Goal: Transaction & Acquisition: Complete application form

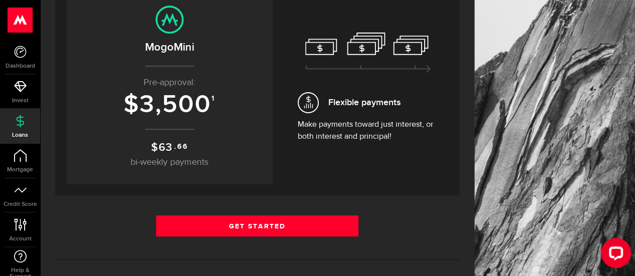
scroll to position [151, 0]
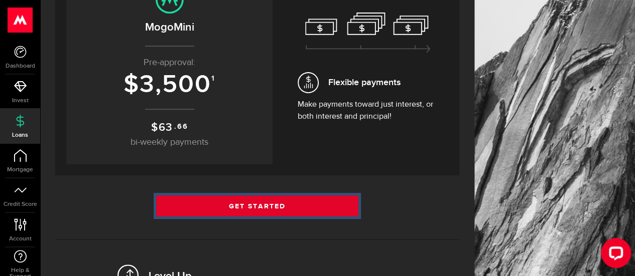
click at [249, 207] on link "Get Started" at bounding box center [257, 206] width 202 height 21
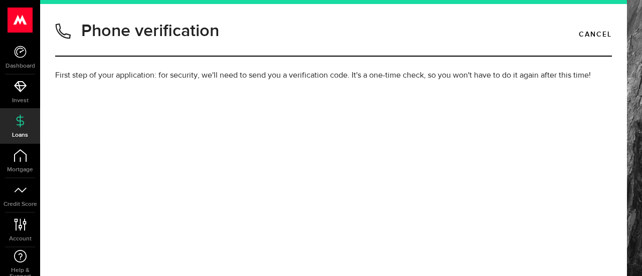
type input "7789569331"
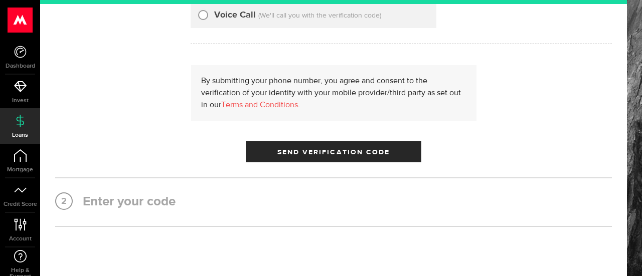
scroll to position [71, 0]
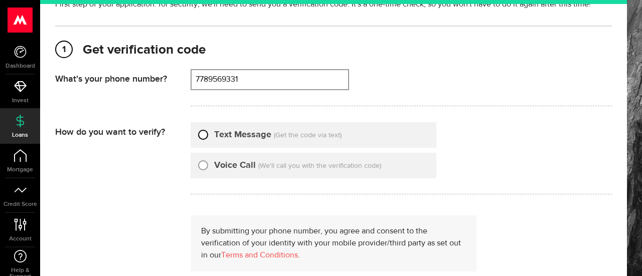
click at [203, 136] on input "Text Message" at bounding box center [203, 133] width 10 height 10
radio input "true"
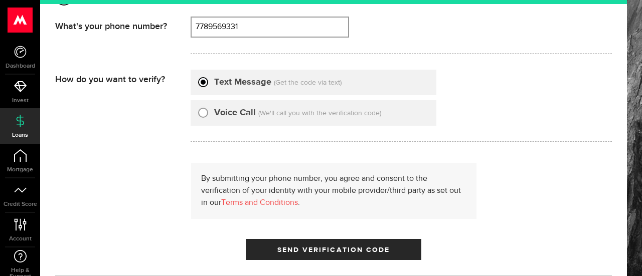
scroll to position [222, 0]
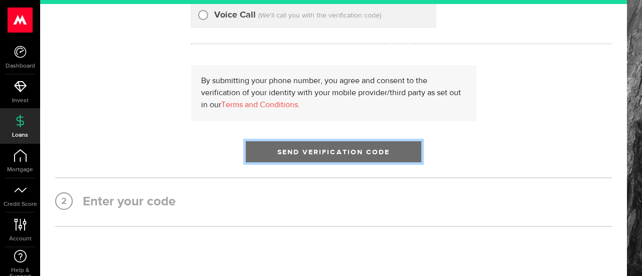
click at [322, 152] on span "Send Verification Code" at bounding box center [333, 152] width 113 height 7
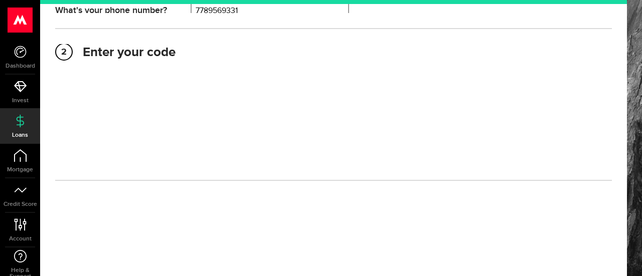
scroll to position [140, 0]
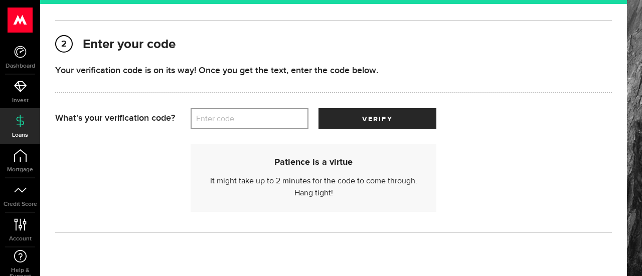
click at [226, 121] on label "Enter code" at bounding box center [250, 119] width 118 height 21
click at [226, 121] on input "Enter code" at bounding box center [250, 118] width 118 height 21
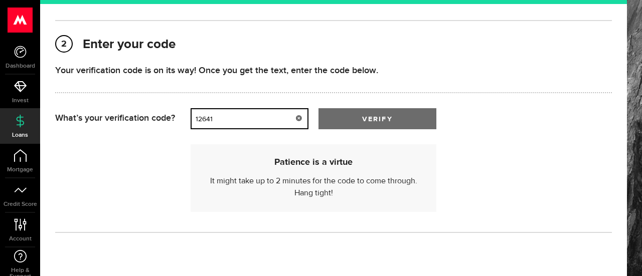
type input "12641"
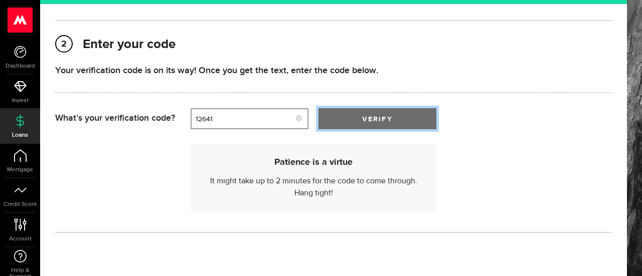
click at [376, 118] on span "submit" at bounding box center [378, 121] width 16 height 16
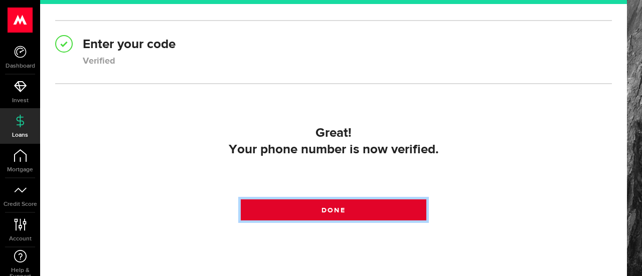
click at [322, 212] on span "Done" at bounding box center [334, 210] width 24 height 7
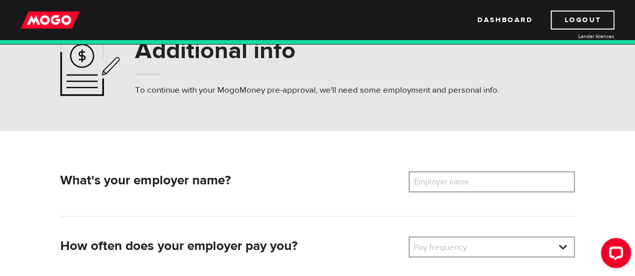
scroll to position [100, 0]
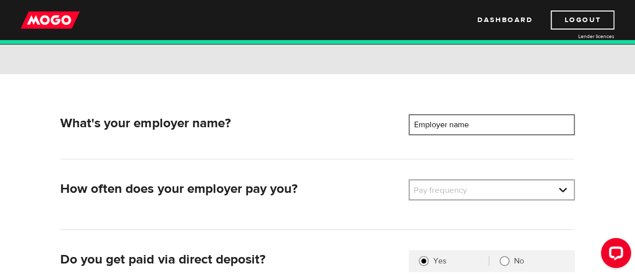
click at [502, 127] on input "Employer name" at bounding box center [491, 124] width 166 height 21
type input "Fraser Health"
click at [495, 192] on link at bounding box center [491, 190] width 164 height 19
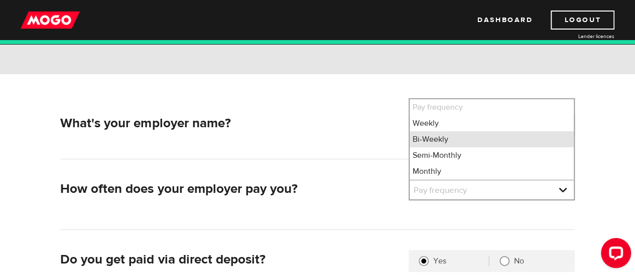
click at [464, 144] on li "Bi-Weekly" at bounding box center [491, 139] width 164 height 16
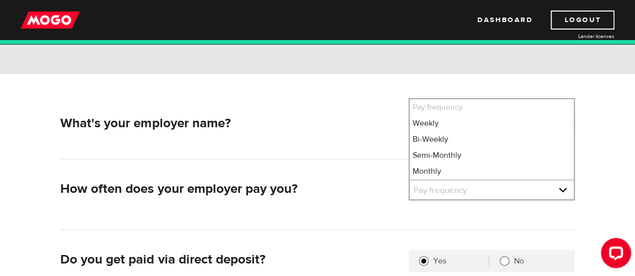
select select "2"
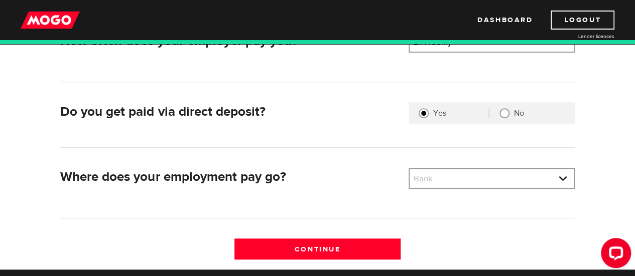
scroll to position [251, 0]
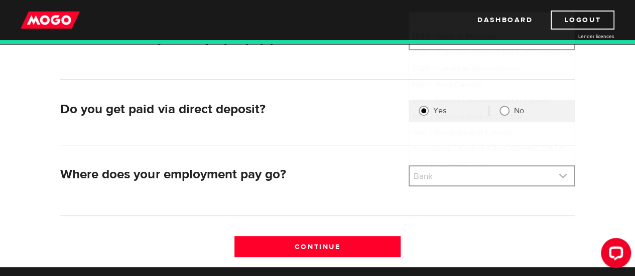
click at [446, 178] on link at bounding box center [491, 176] width 164 height 19
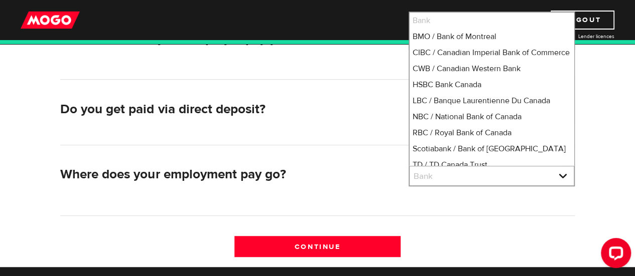
scroll to position [88, 0]
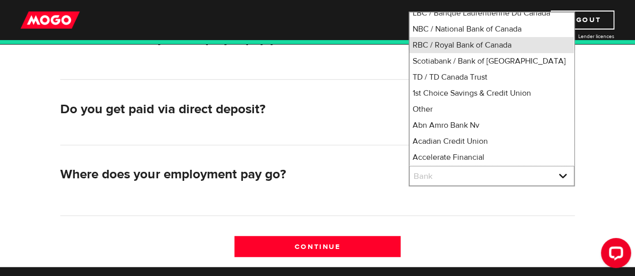
click at [468, 53] on li "RBC / Royal Bank of Canada" at bounding box center [491, 45] width 164 height 16
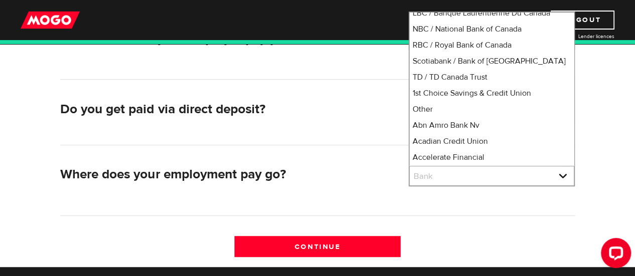
select select "8"
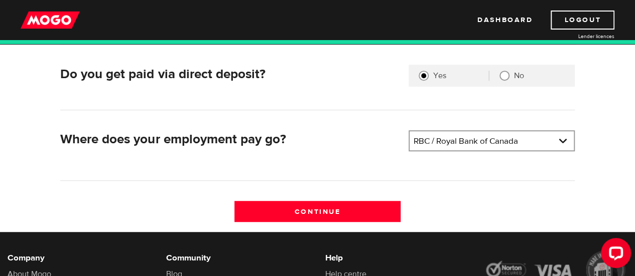
scroll to position [301, 0]
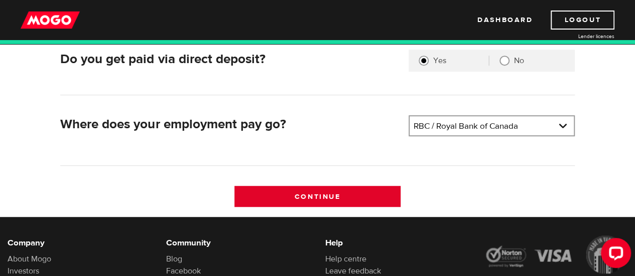
click at [343, 197] on input "Continue" at bounding box center [317, 196] width 166 height 21
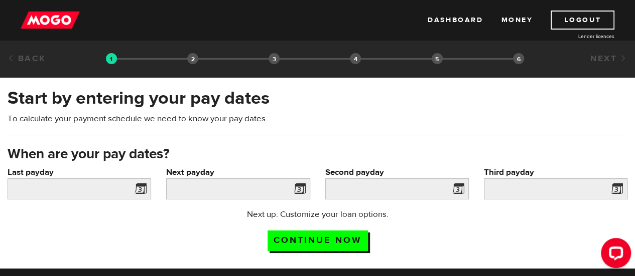
click at [135, 191] on span at bounding box center [138, 191] width 15 height 16
click at [141, 189] on span at bounding box center [138, 191] width 15 height 16
click at [108, 183] on input "Last payday" at bounding box center [79, 189] width 143 height 21
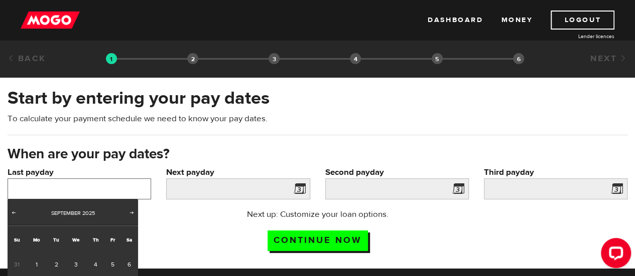
scroll to position [50, 0]
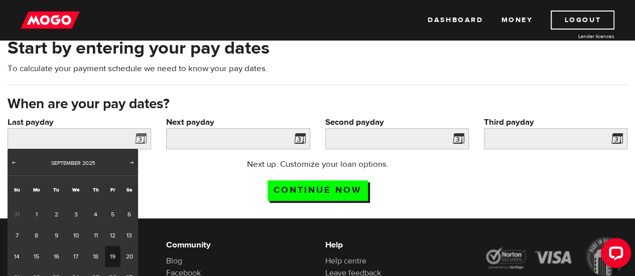
click at [114, 258] on link "19" at bounding box center [113, 256] width 16 height 21
type input "[DATE]"
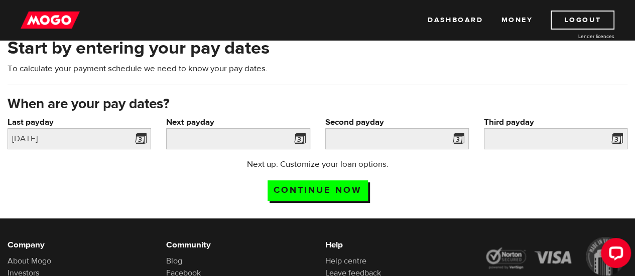
click at [302, 137] on span at bounding box center [297, 140] width 15 height 16
click at [275, 141] on input "Next payday" at bounding box center [237, 138] width 143 height 21
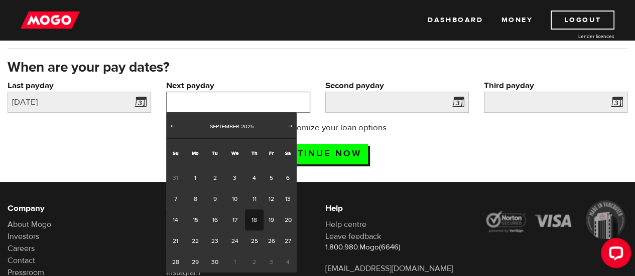
scroll to position [100, 0]
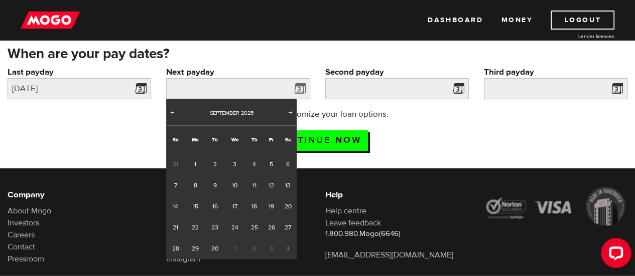
click at [273, 250] on span "3" at bounding box center [271, 248] width 16 height 21
click at [272, 250] on span "3" at bounding box center [271, 248] width 16 height 21
click at [291, 114] on span "Next" at bounding box center [290, 112] width 8 height 8
click at [271, 166] on link "3" at bounding box center [271, 164] width 16 height 21
type input "2025/10/03"
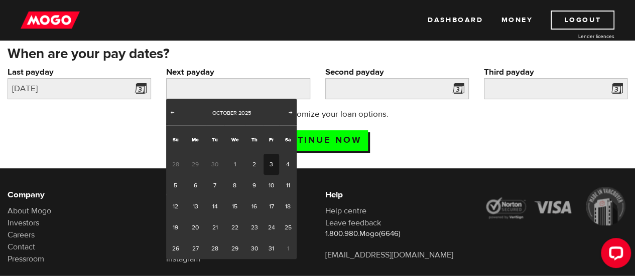
type input "2025/10/17"
type input "2025/10/31"
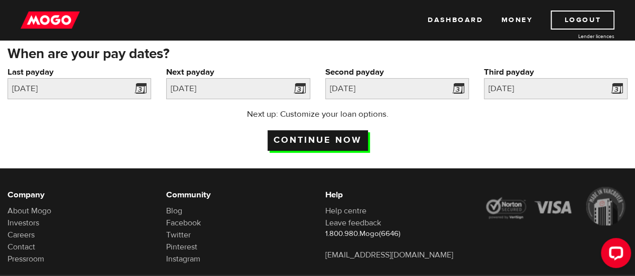
click at [333, 139] on input "Continue now" at bounding box center [317, 140] width 100 height 21
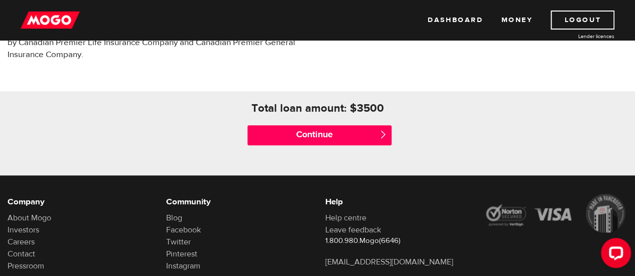
scroll to position [452, 0]
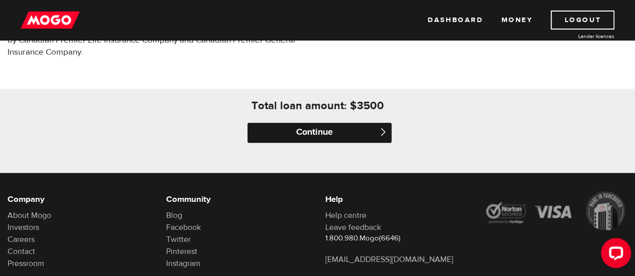
click at [323, 133] on input "Continue" at bounding box center [318, 133] width 143 height 20
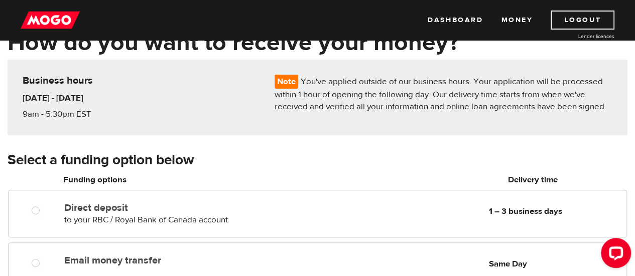
scroll to position [100, 0]
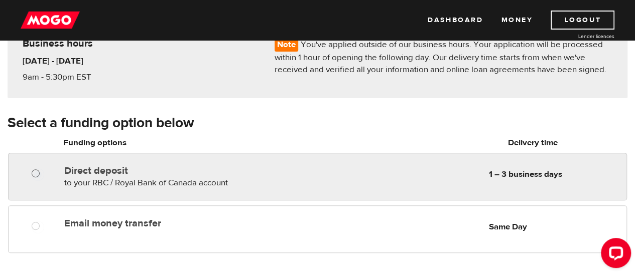
radio input "true"
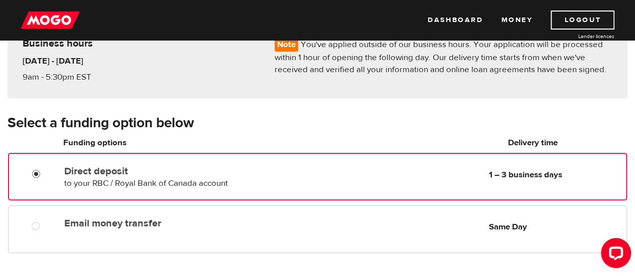
click at [36, 171] on input "Direct deposit" at bounding box center [38, 175] width 13 height 13
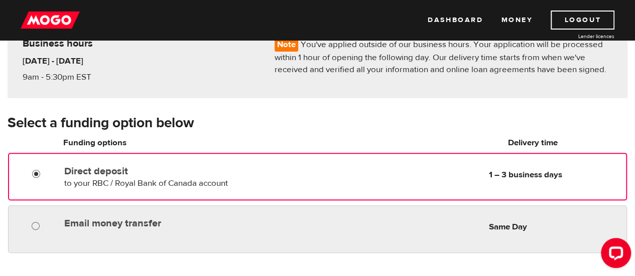
radio input "true"
click at [36, 229] on input "Email money transfer" at bounding box center [38, 227] width 13 height 13
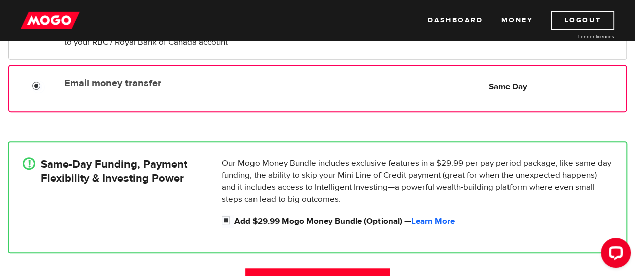
scroll to position [251, 0]
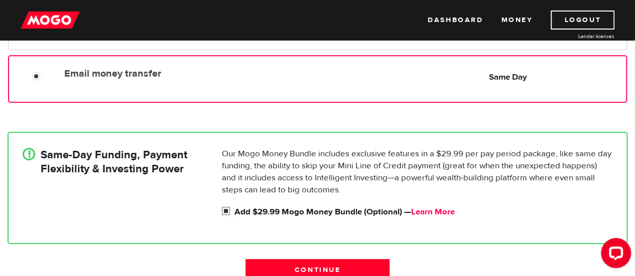
click at [443, 213] on link "Learn More" at bounding box center [433, 212] width 44 height 11
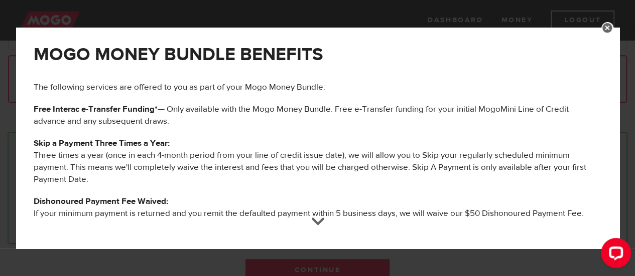
click at [317, 231] on div at bounding box center [318, 235] width 14 height 14
click at [317, 231] on div at bounding box center [318, 230] width 14 height 14
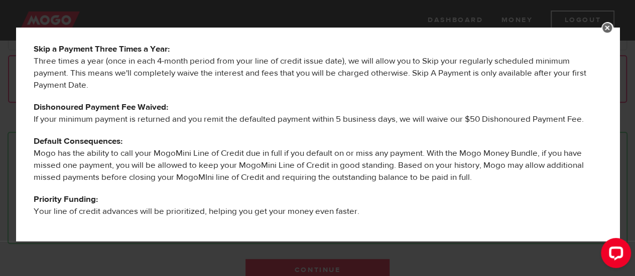
scroll to position [0, 0]
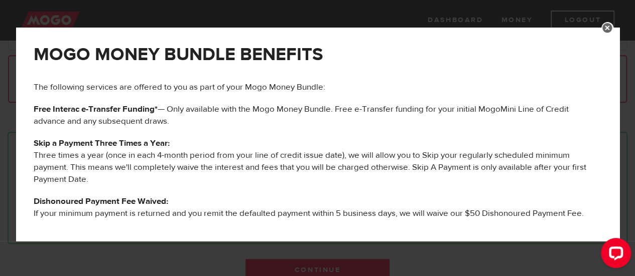
click at [606, 29] on link at bounding box center [607, 28] width 12 height 12
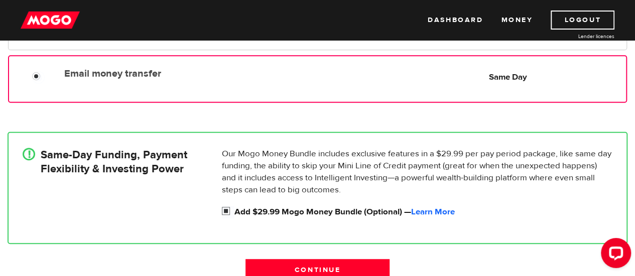
click at [224, 212] on input "Add $29.99 Mogo Money Bundle (Optional) — Learn More" at bounding box center [228, 212] width 13 height 13
checkbox input "false"
radio input "false"
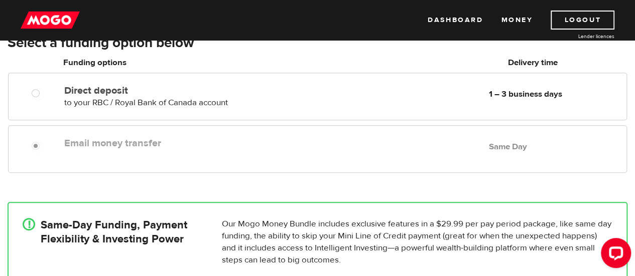
scroll to position [201, 0]
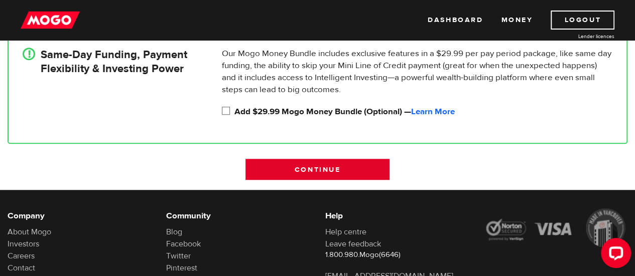
click at [285, 169] on input "Continue" at bounding box center [316, 169] width 143 height 21
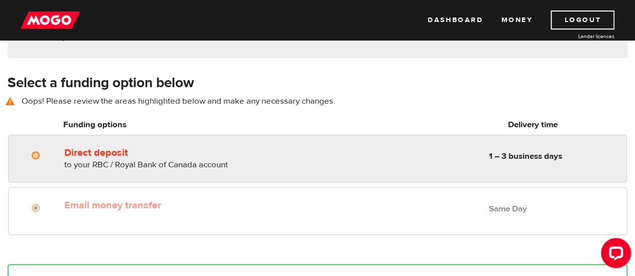
scroll to position [139, 0]
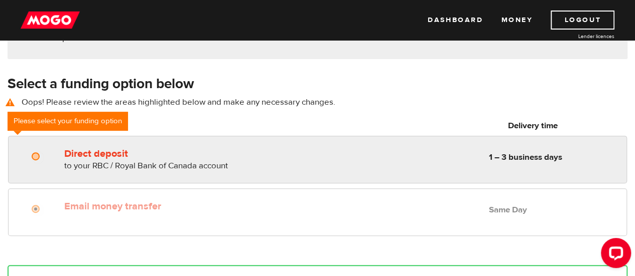
radio input "true"
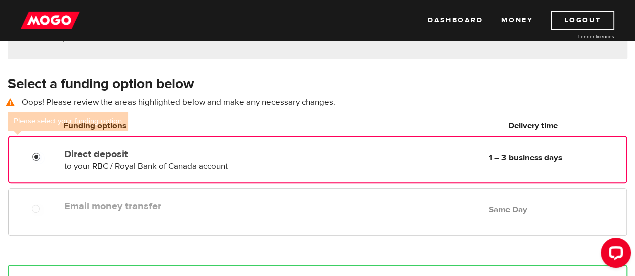
click at [36, 156] on input "Direct deposit" at bounding box center [38, 158] width 13 height 13
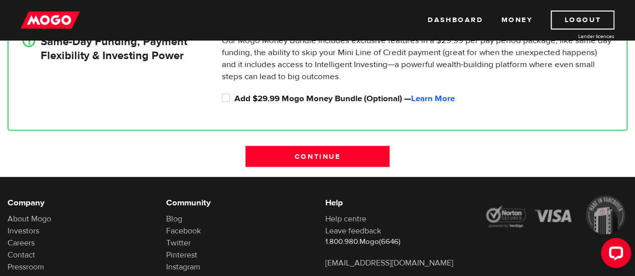
scroll to position [390, 0]
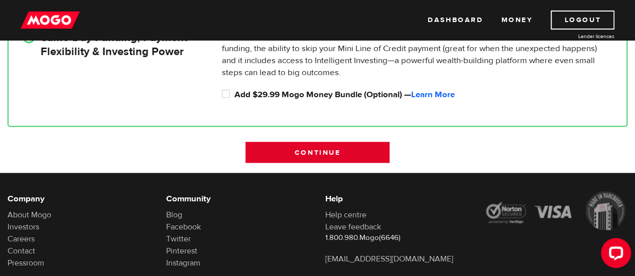
click at [300, 153] on input "Continue" at bounding box center [316, 152] width 143 height 21
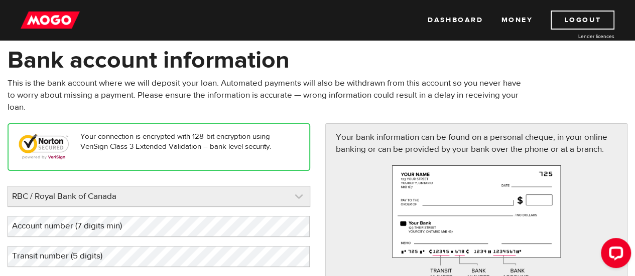
scroll to position [100, 0]
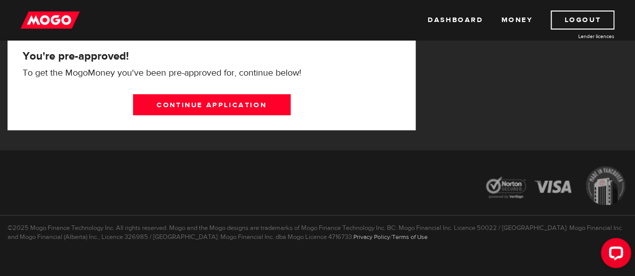
scroll to position [100, 0]
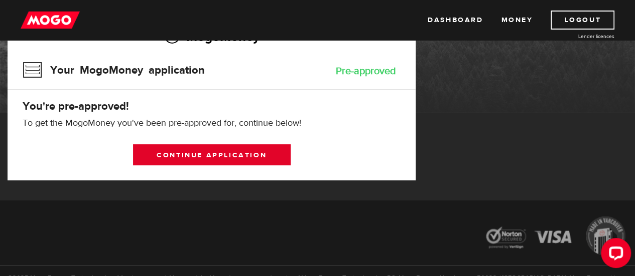
click at [220, 152] on link "Continue application" at bounding box center [212, 154] width 158 height 21
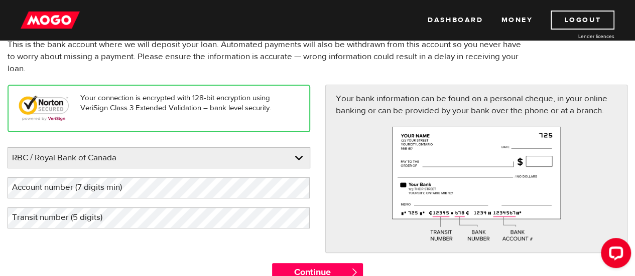
scroll to position [100, 0]
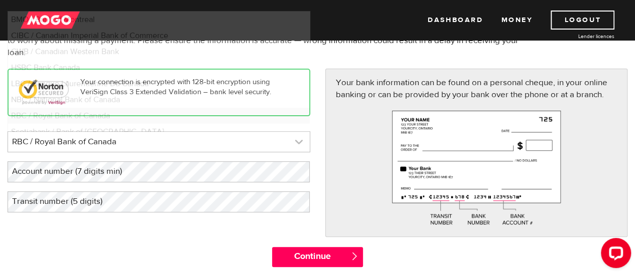
click at [202, 142] on link at bounding box center [159, 142] width 302 height 20
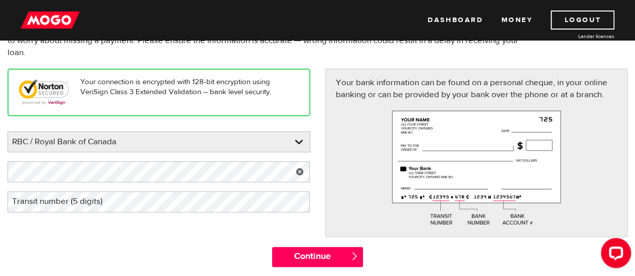
click at [104, 203] on label "Transit number (5 digits)" at bounding box center [65, 202] width 115 height 21
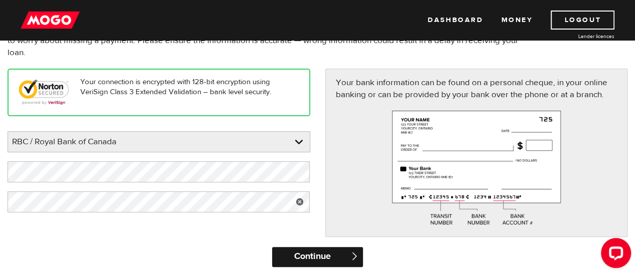
click at [313, 255] on input "Continue" at bounding box center [317, 257] width 91 height 20
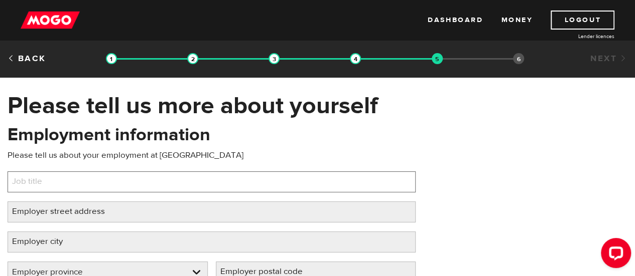
click at [172, 182] on input "Job title" at bounding box center [212, 182] width 408 height 21
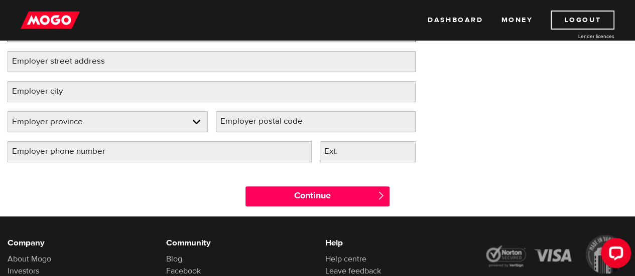
scroll to position [100, 0]
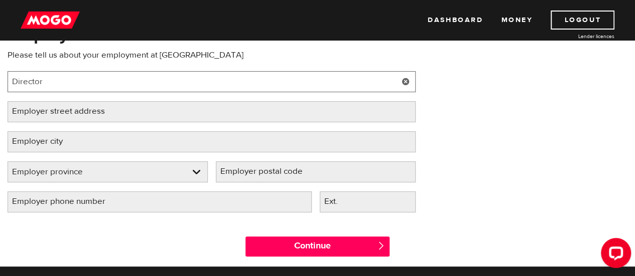
type input "Director"
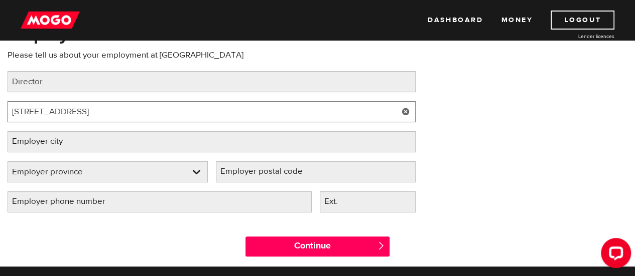
type input "[STREET_ADDRESS]"
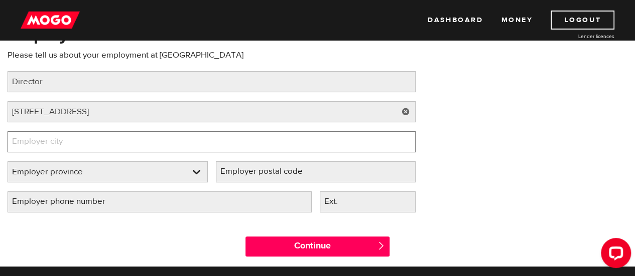
click at [99, 139] on input "Employer city" at bounding box center [212, 141] width 408 height 21
click at [94, 139] on input "Employer city" at bounding box center [212, 141] width 408 height 21
type input "[GEOGRAPHIC_DATA]"
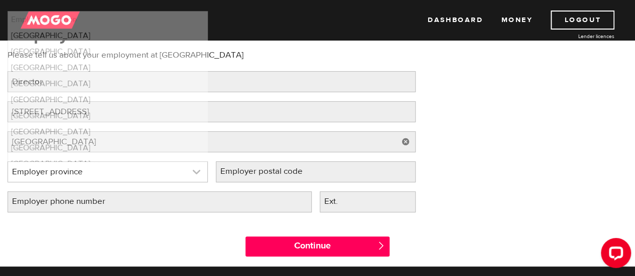
click at [37, 166] on link at bounding box center [107, 172] width 199 height 20
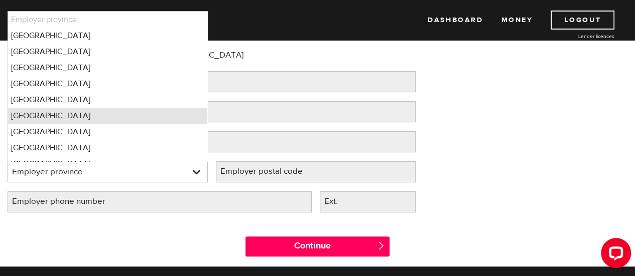
scroll to position [10, 0]
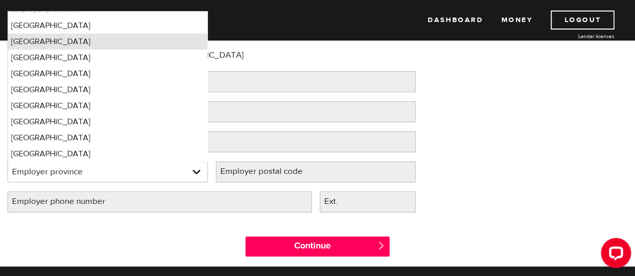
click at [55, 44] on li "British Columbia" at bounding box center [107, 42] width 199 height 16
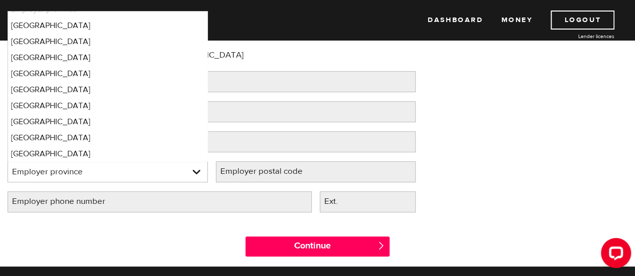
select select "BC"
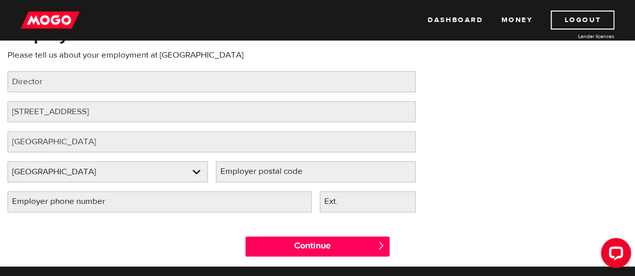
click at [236, 171] on label "Employer postal code" at bounding box center [269, 172] width 107 height 21
click at [236, 171] on input "Employer postal code" at bounding box center [316, 172] width 200 height 21
type input "V3W 1J8"
click at [89, 204] on label "Employer phone number" at bounding box center [67, 202] width 118 height 21
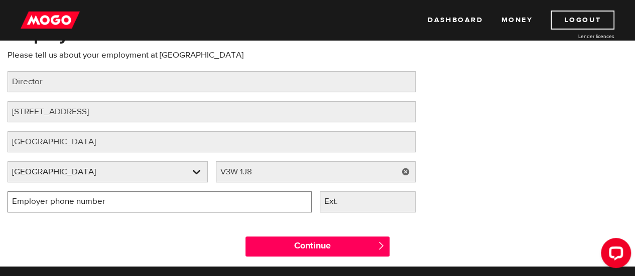
click at [89, 204] on input "Employer phone number" at bounding box center [160, 202] width 304 height 21
type input "(236) 332-7727"
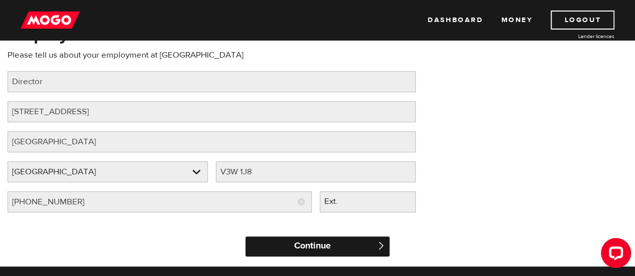
click at [311, 247] on input "Continue" at bounding box center [316, 247] width 143 height 20
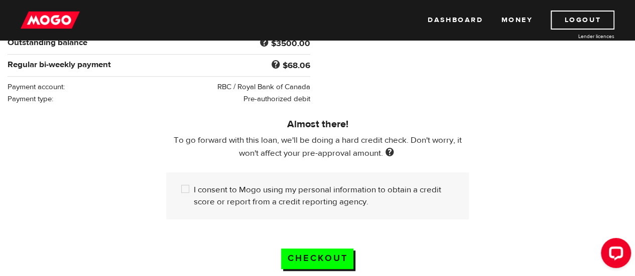
scroll to position [251, 0]
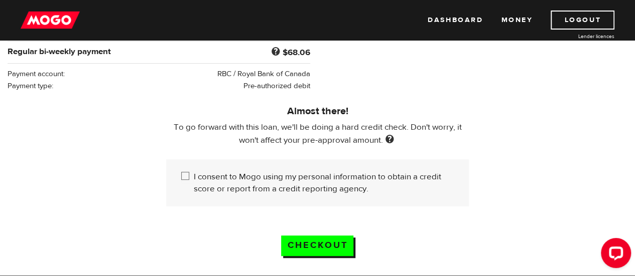
click at [189, 171] on input "I consent to Mogo using my personal information to obtain a credit score or rep…" at bounding box center [187, 177] width 13 height 13
checkbox input "true"
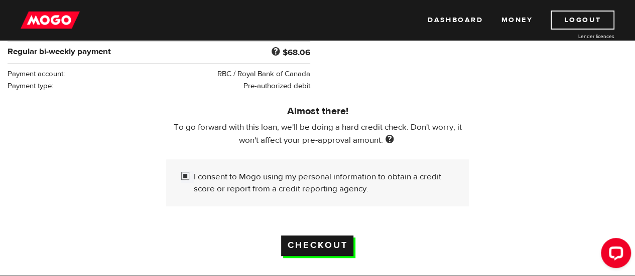
click at [302, 248] on input "Checkout" at bounding box center [317, 246] width 72 height 21
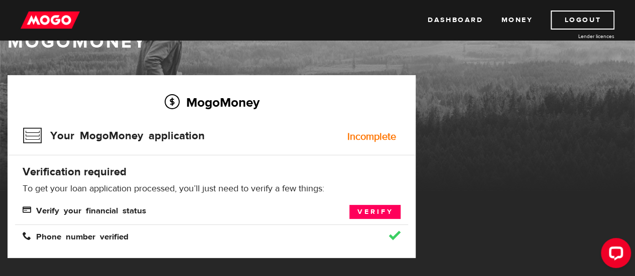
scroll to position [50, 0]
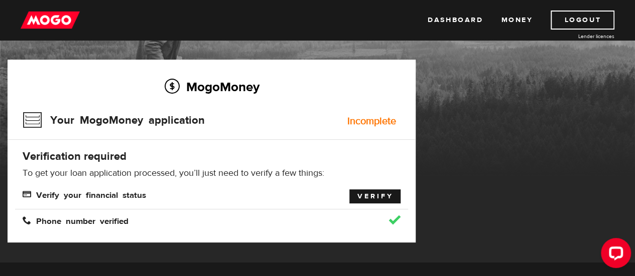
click at [375, 193] on link "Verify" at bounding box center [374, 197] width 51 height 14
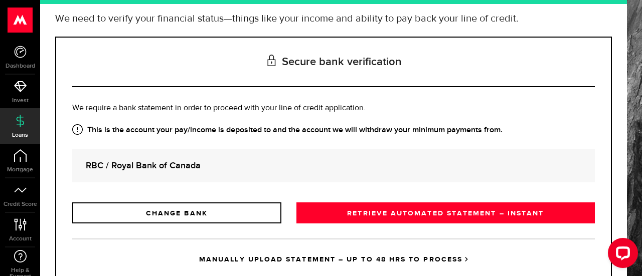
scroll to position [100, 0]
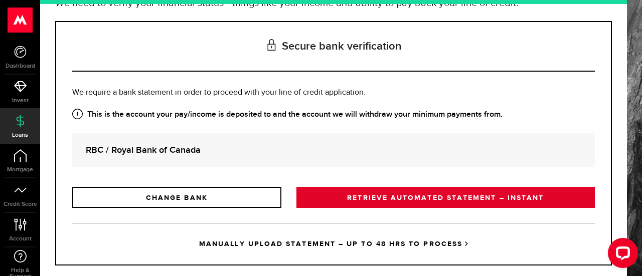
click at [390, 202] on link "RETRIEVE AUTOMATED STATEMENT – INSTANT" at bounding box center [445, 197] width 299 height 21
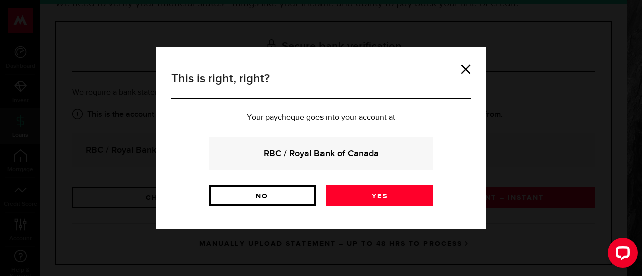
click at [263, 192] on link "No" at bounding box center [262, 196] width 107 height 21
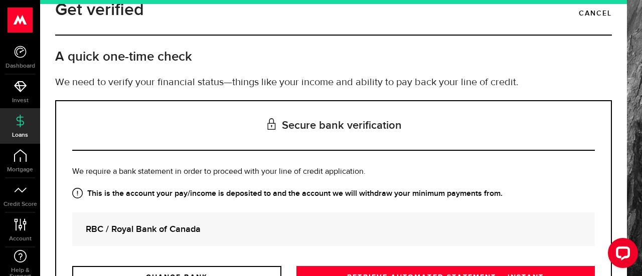
scroll to position [0, 0]
